Goal: Register for event/course

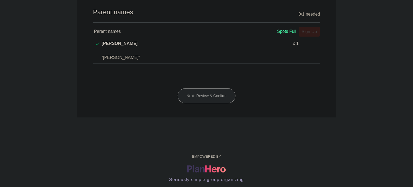
scroll to position [161, 0]
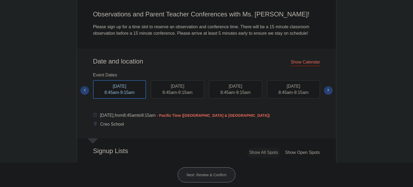
click at [132, 89] on div "[DATE] 8:45am - 9:15am" at bounding box center [119, 89] width 53 height 19
click at [169, 91] on span "8:45am" at bounding box center [169, 92] width 14 height 5
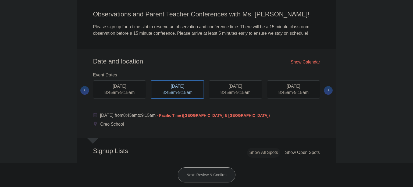
click at [293, 91] on div "[DATE] 8:45am - 9:15am" at bounding box center [293, 89] width 53 height 18
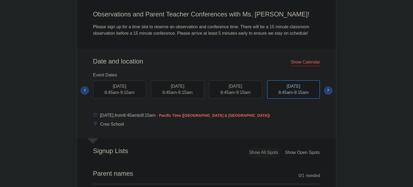
scroll to position [242, 0]
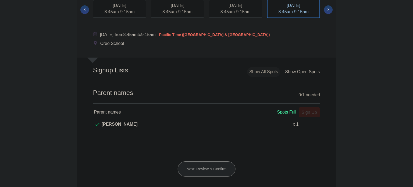
click at [306, 109] on div "Sign Up x" at bounding box center [307, 112] width 23 height 7
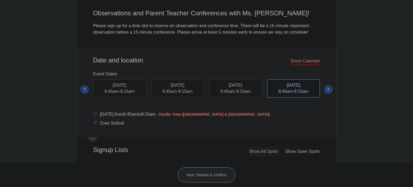
scroll to position [161, 0]
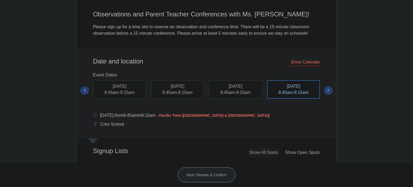
click at [243, 94] on span "9:15am" at bounding box center [243, 92] width 14 height 5
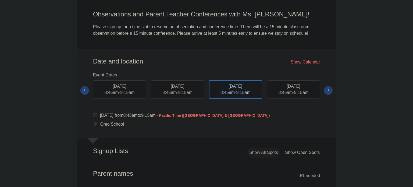
click at [173, 81] on div "[DATE] 8:45am - 9:15am" at bounding box center [177, 89] width 53 height 18
click at [184, 87] on span "[DATE]" at bounding box center [177, 86] width 13 height 5
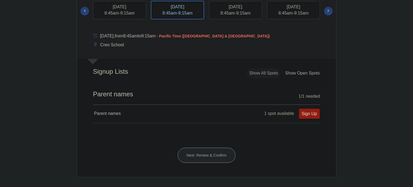
scroll to position [242, 0]
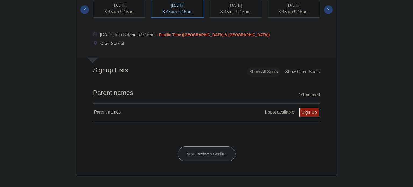
click at [304, 110] on link "Sign Up" at bounding box center [309, 112] width 21 height 10
type input "1"
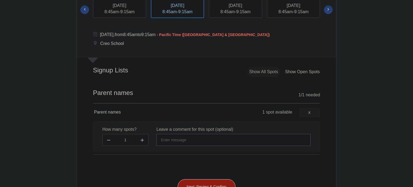
click at [203, 139] on input "text" at bounding box center [234, 140] width 154 height 12
type input "[DEMOGRAPHIC_DATA] and [PERSON_NAME]"
click at [200, 183] on button "Next: Review & Confirm" at bounding box center [207, 186] width 58 height 15
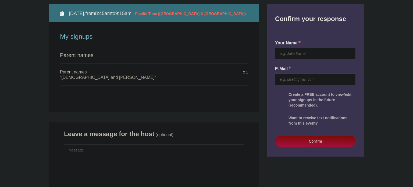
scroll to position [81, 0]
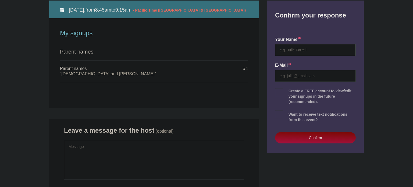
click at [317, 50] on input "text" at bounding box center [315, 50] width 81 height 12
type input "[DEMOGRAPHIC_DATA][PERSON_NAME]"
click at [305, 75] on input "email" at bounding box center [315, 76] width 81 height 12
type input "[EMAIL_ADDRESS][DOMAIN_NAME]"
click at [306, 137] on button "Confirm" at bounding box center [315, 137] width 81 height 11
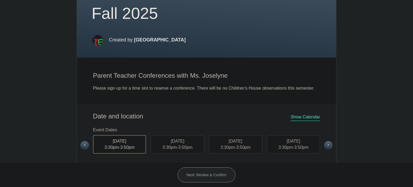
scroll to position [161, 0]
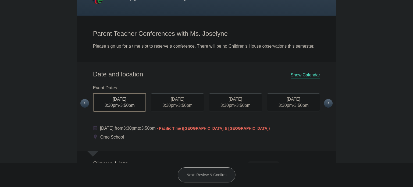
click at [180, 103] on span "3:50pm" at bounding box center [185, 105] width 14 height 5
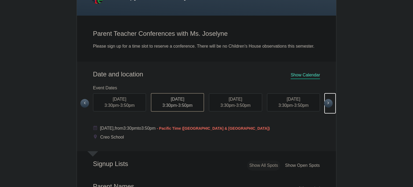
click at [325, 99] on span at bounding box center [328, 103] width 9 height 9
click at [117, 93] on div "FRI, Oct 24, 2025 3:30pm - 3:50pm" at bounding box center [119, 102] width 53 height 18
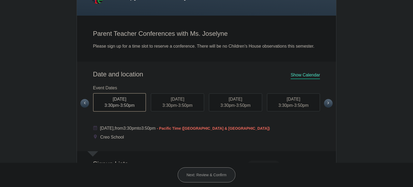
scroll to position [242, 0]
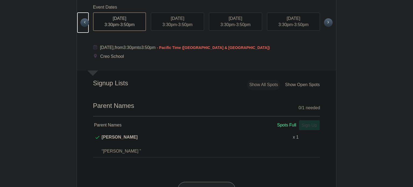
click at [81, 18] on span at bounding box center [84, 22] width 9 height 9
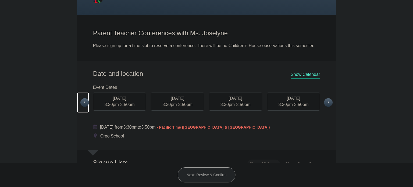
scroll to position [161, 0]
click at [277, 95] on div "THU, Oct 23, 2025 3:30pm - 3:50pm" at bounding box center [293, 102] width 53 height 18
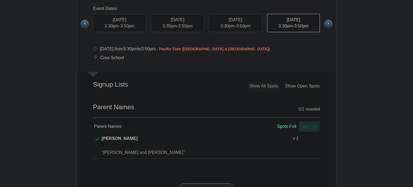
scroll to position [242, 0]
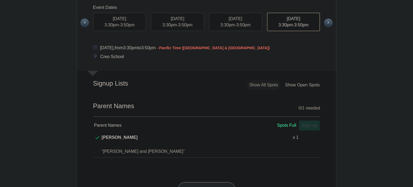
click at [244, 23] on span "3:50pm" at bounding box center [243, 25] width 14 height 5
click at [181, 23] on span "3:50pm" at bounding box center [185, 25] width 14 height 5
click at [124, 13] on div "MON, Oct 20, 2025 3:30pm - 3:50pm" at bounding box center [119, 22] width 53 height 18
click at [327, 19] on span at bounding box center [328, 23] width 9 height 9
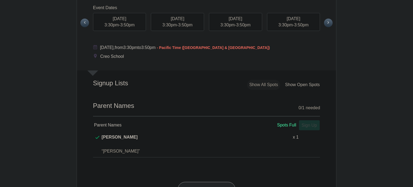
click at [179, 13] on div "TUE, Oct 28, 2025 3:30pm - 3:50pm" at bounding box center [177, 22] width 53 height 18
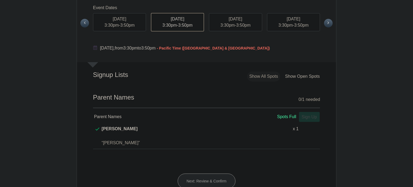
click at [229, 23] on span "3:30pm" at bounding box center [228, 25] width 14 height 5
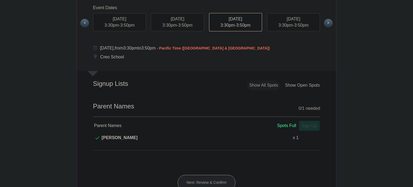
click at [307, 23] on span "3:50pm" at bounding box center [301, 25] width 14 height 5
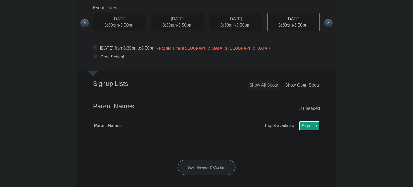
click at [309, 121] on link "Sign Up" at bounding box center [309, 126] width 21 height 10
type input "1"
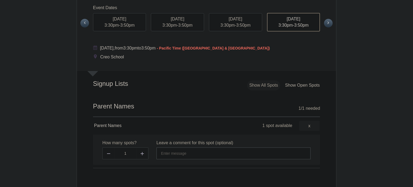
click at [248, 147] on input "text" at bounding box center [234, 153] width 154 height 12
type input "Christian and Krystal Howarth - Amadeus"
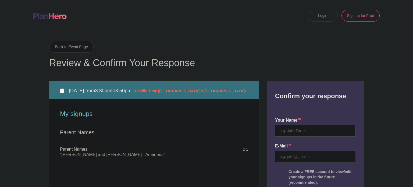
click at [296, 132] on input "text" at bounding box center [315, 131] width 81 height 12
type input "[DEMOGRAPHIC_DATA][PERSON_NAME]"
click at [309, 155] on input "email" at bounding box center [315, 157] width 81 height 12
type input "[EMAIL_ADDRESS][DOMAIN_NAME]"
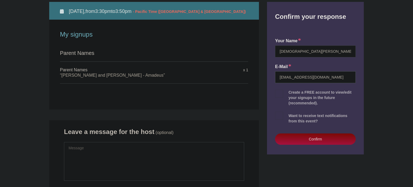
scroll to position [81, 0]
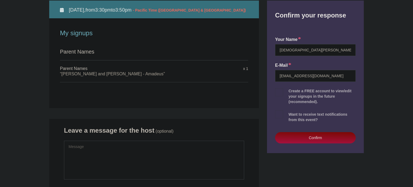
click at [323, 140] on button "Confirm" at bounding box center [315, 137] width 81 height 11
